Goal: Information Seeking & Learning: Learn about a topic

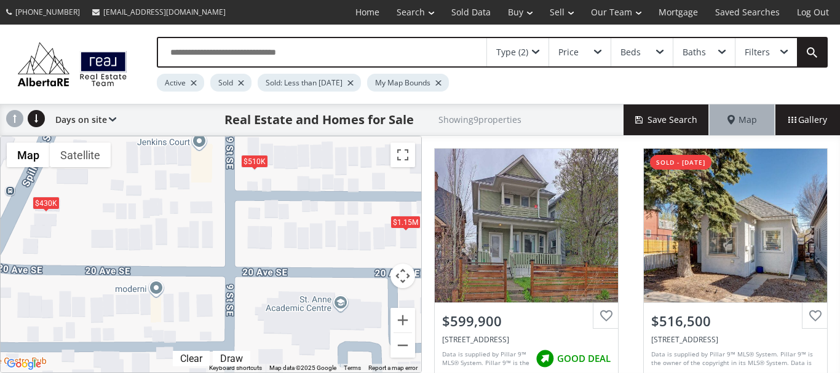
drag, startPoint x: 306, startPoint y: 304, endPoint x: 298, endPoint y: 168, distance: 136.2
click at [298, 168] on div "$600K $517K $510K $518K $587K $430K $1.15M $650K $604K" at bounding box center [211, 255] width 421 height 236
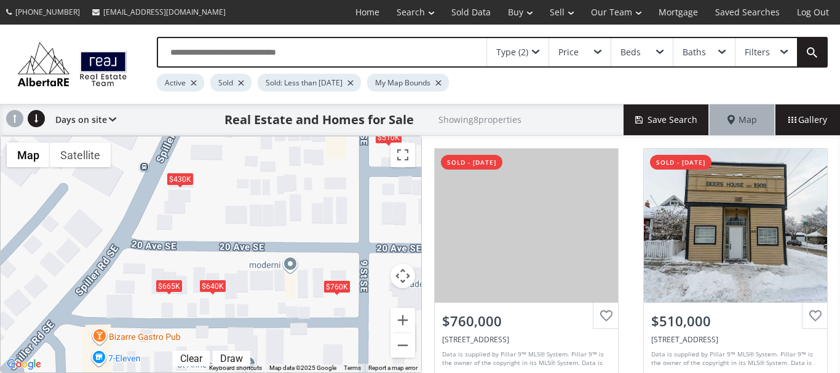
drag, startPoint x: 156, startPoint y: 235, endPoint x: 292, endPoint y: 212, distance: 138.6
click at [292, 212] on div "$760K $510K $665K $430K $640K $1.15M $650K $313K" at bounding box center [211, 255] width 421 height 236
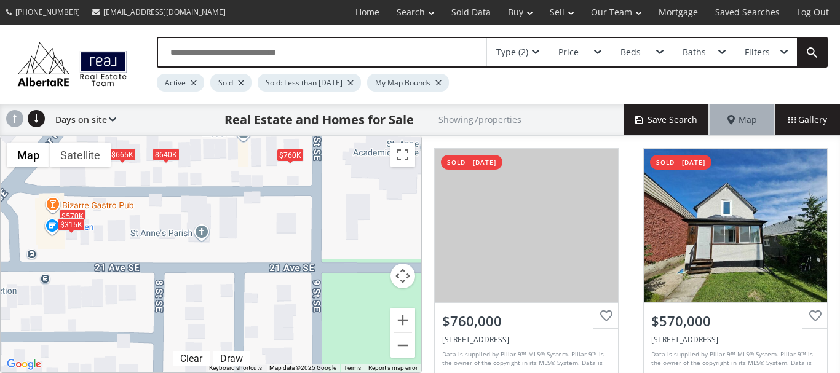
drag, startPoint x: 373, startPoint y: 266, endPoint x: 317, endPoint y: 132, distance: 145.1
click at [317, 132] on div "Type (2) Price Beds Baths Filters Active Sold Sold: Less than 3 years ago My Ma…" at bounding box center [420, 199] width 840 height 349
